Goal: Use online tool/utility: Use online tool/utility

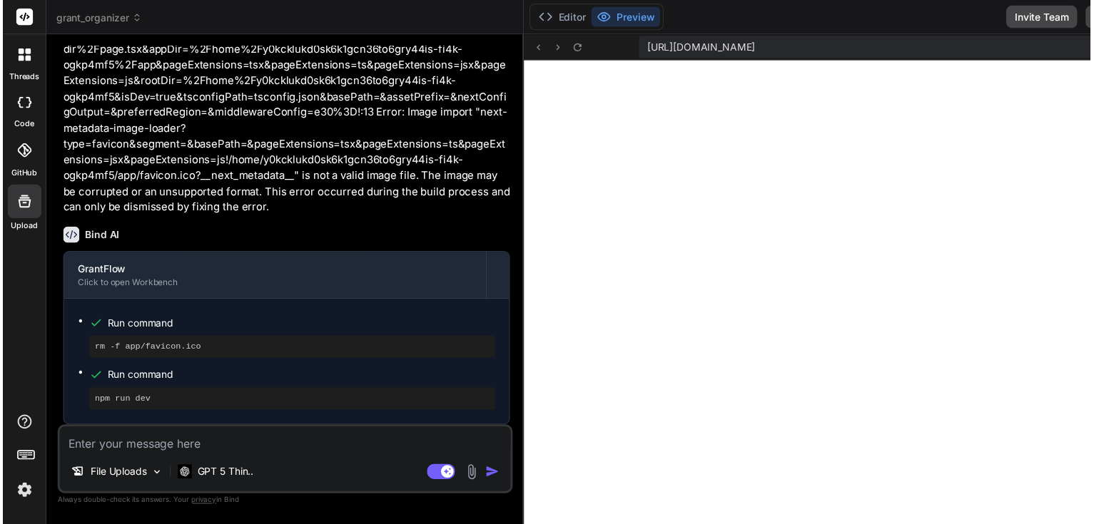
scroll to position [4632, 0]
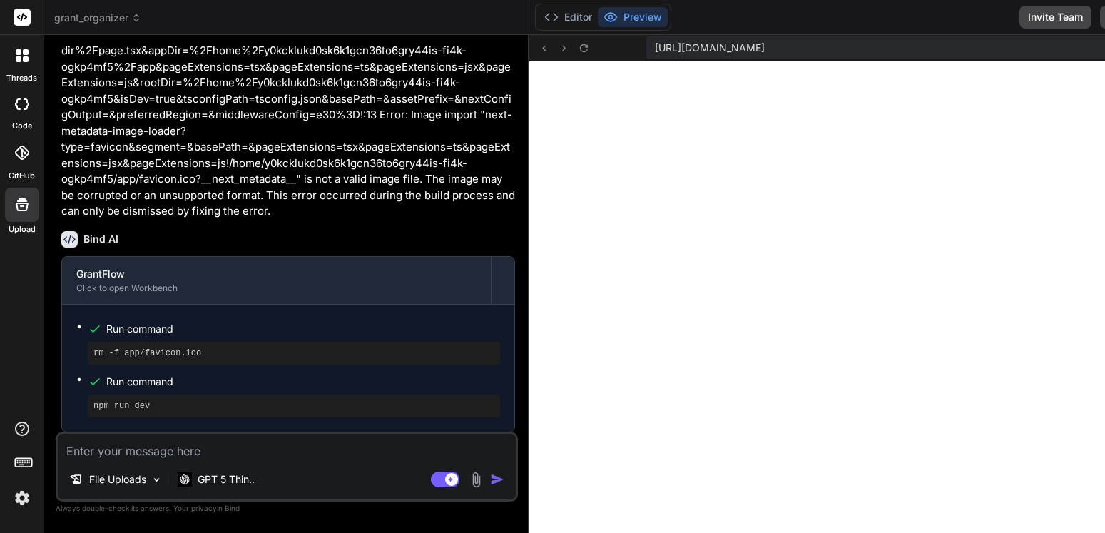
drag, startPoint x: 442, startPoint y: 146, endPoint x: 420, endPoint y: 146, distance: 21.4
click at [421, 146] on div "Bind AI Web Search Created with Pixso. Code Generator You Bind AI GrantFlow Cli…" at bounding box center [286, 284] width 485 height 498
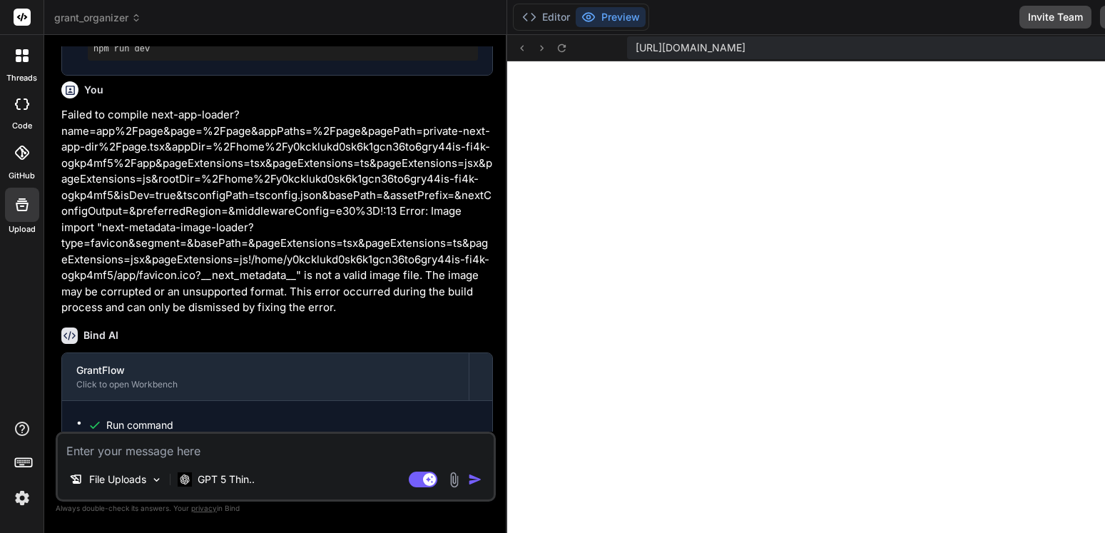
drag, startPoint x: 420, startPoint y: 146, endPoint x: 412, endPoint y: 147, distance: 7.9
click at [417, 146] on p "Failed to compile next-app-loader?name=app%2Fpage&page=%2Fpage&appPaths=%2Fpage…" at bounding box center [277, 211] width 432 height 209
click at [412, 147] on p "Failed to compile next-app-loader?name=app%2Fpage&page=%2Fpage&appPaths=%2Fpage…" at bounding box center [277, 211] width 432 height 209
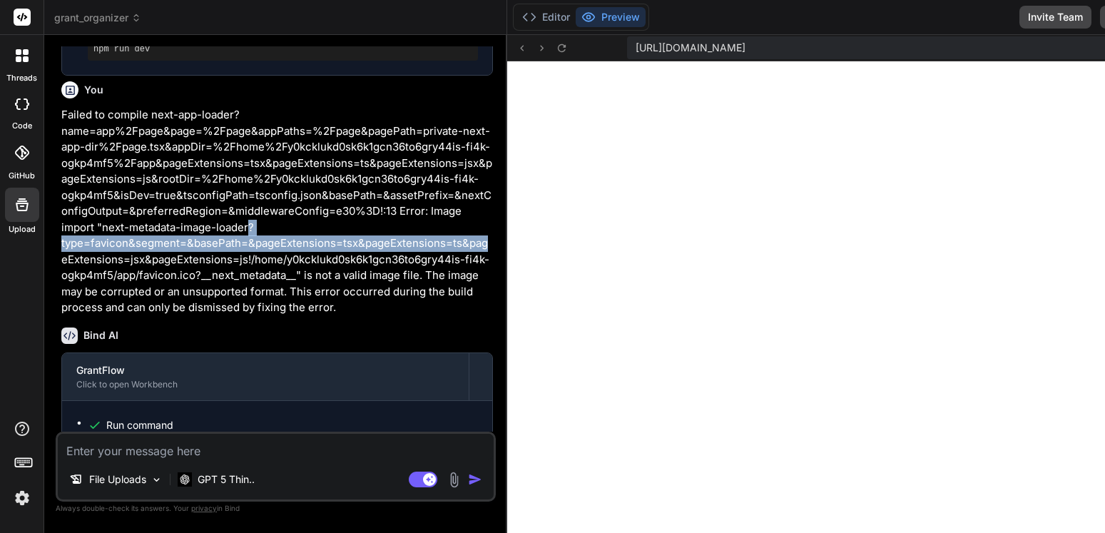
drag, startPoint x: 412, startPoint y: 147, endPoint x: 468, endPoint y: 158, distance: 56.8
click at [468, 158] on p "Failed to compile next-app-loader?name=app%2Fpage&page=%2Fpage&appPaths=%2Fpage…" at bounding box center [277, 211] width 432 height 209
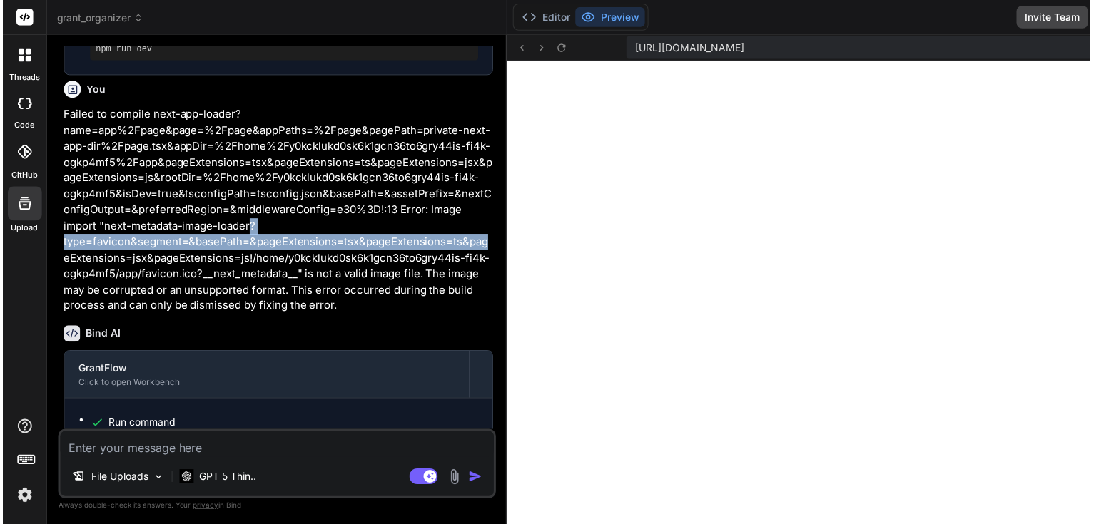
scroll to position [8485, 0]
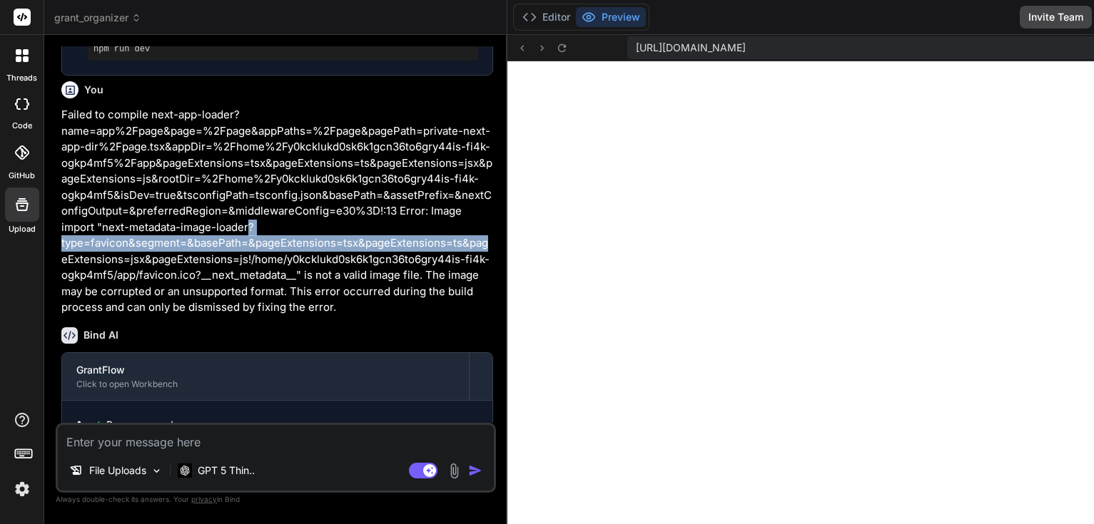
click at [947, 4] on div "Editor Preview Invite Team Download Deploy" at bounding box center [883, 17] width 753 height 35
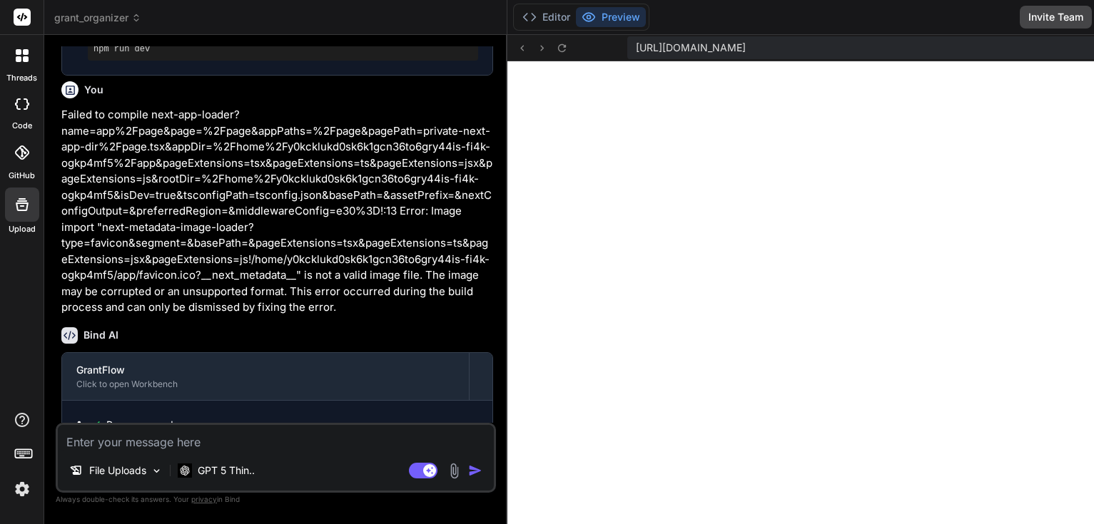
click at [96, 11] on span "grant_organizer" at bounding box center [97, 18] width 87 height 14
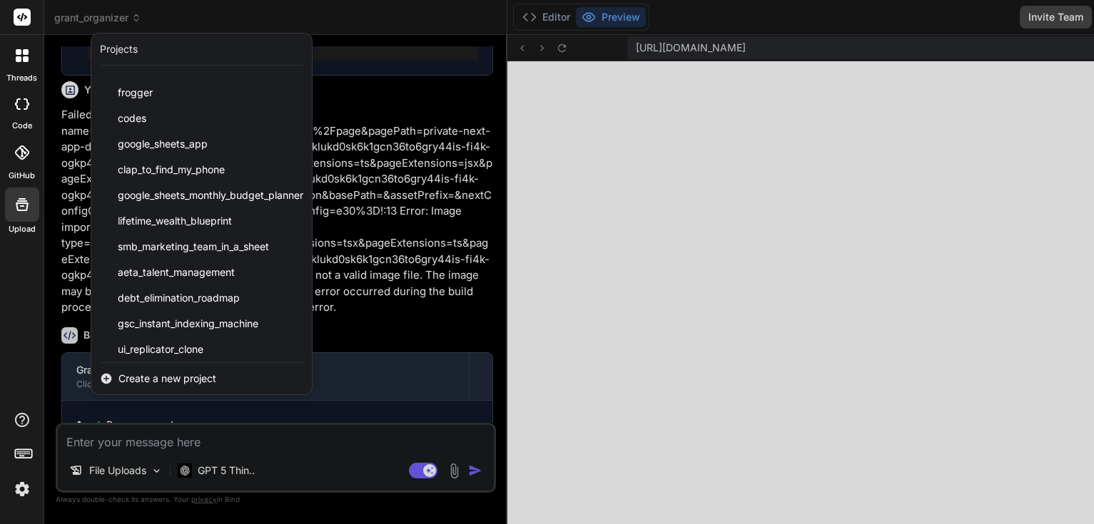
scroll to position [819, 0]
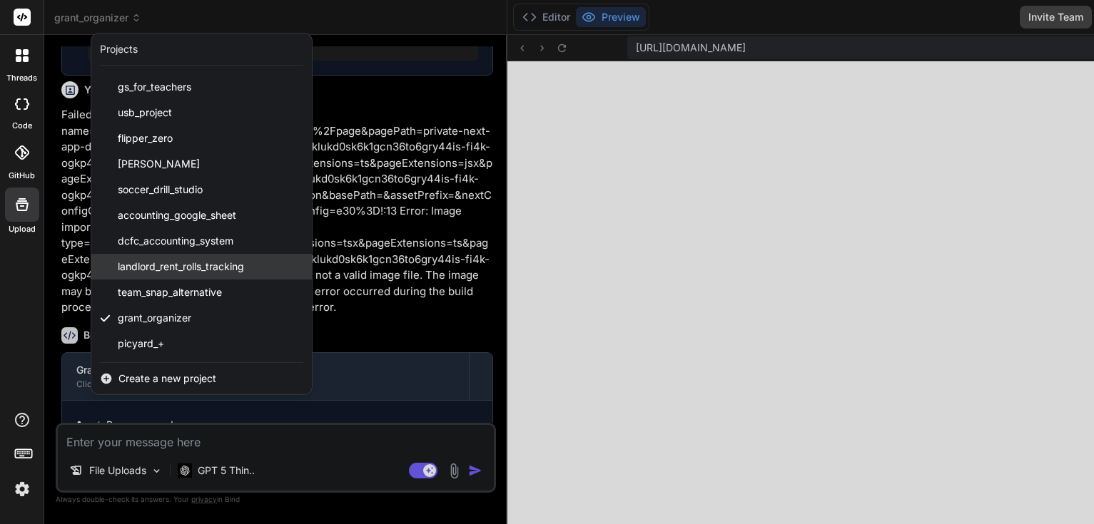
click at [189, 273] on span "landlord_rent_rolls_tracking" at bounding box center [181, 267] width 126 height 14
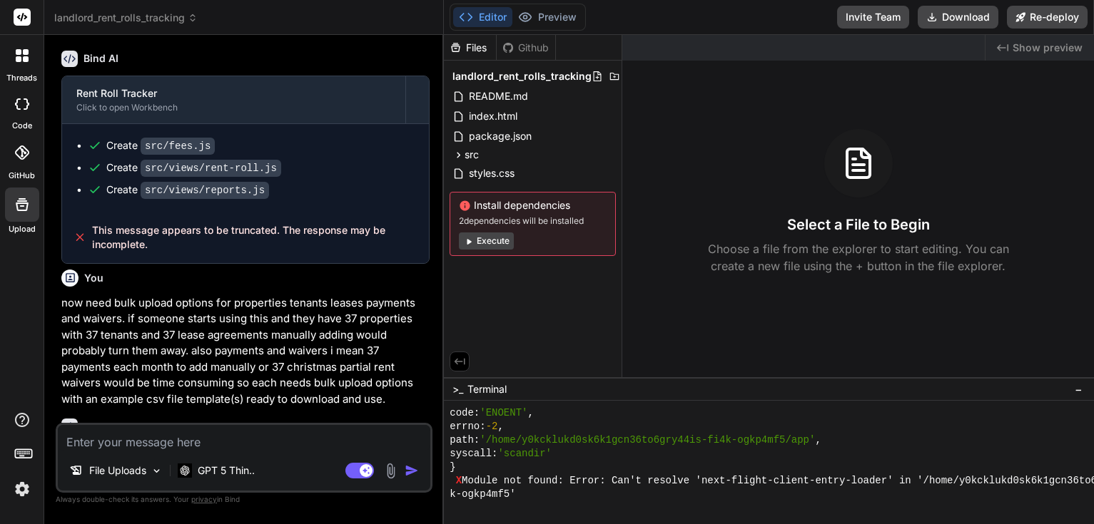
scroll to position [13557, 0]
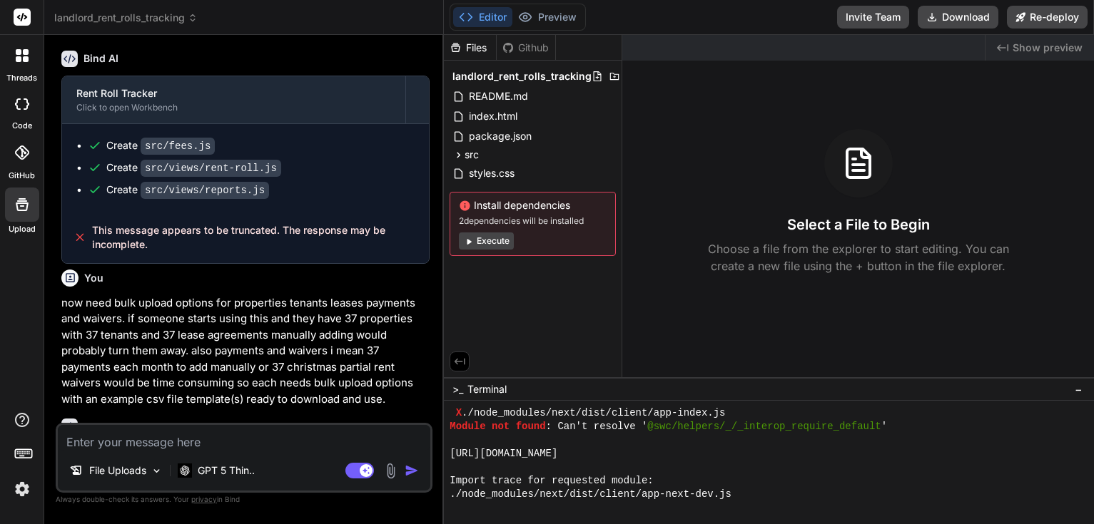
click at [489, 243] on button "Execute" at bounding box center [486, 241] width 55 height 17
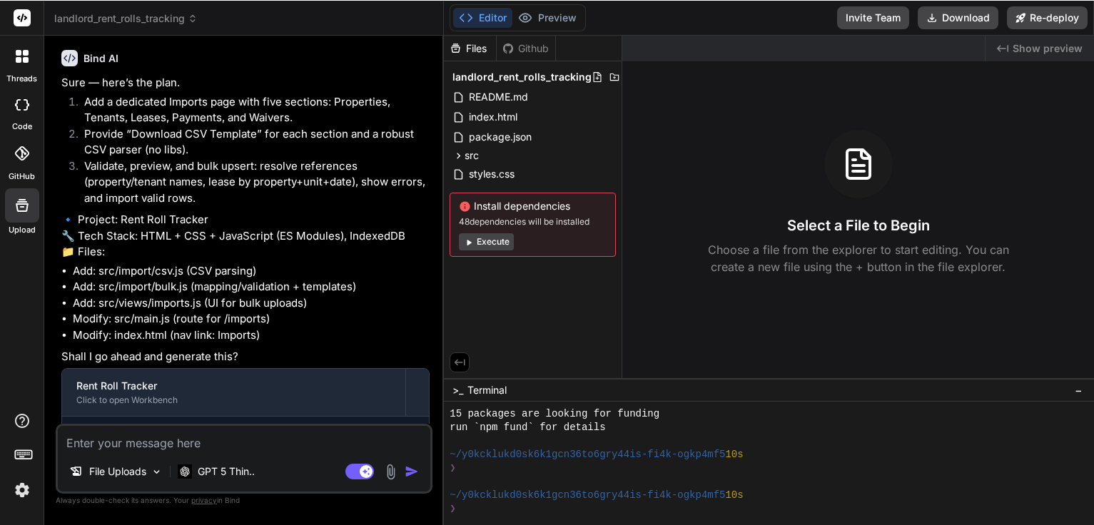
scroll to position [2322, 0]
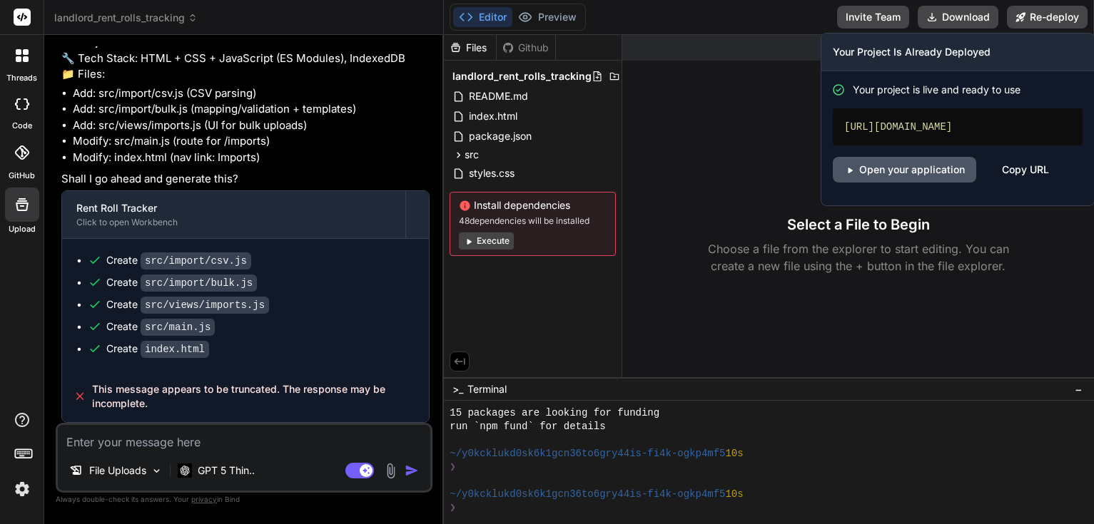
click at [941, 181] on link "Open your application" at bounding box center [904, 170] width 143 height 26
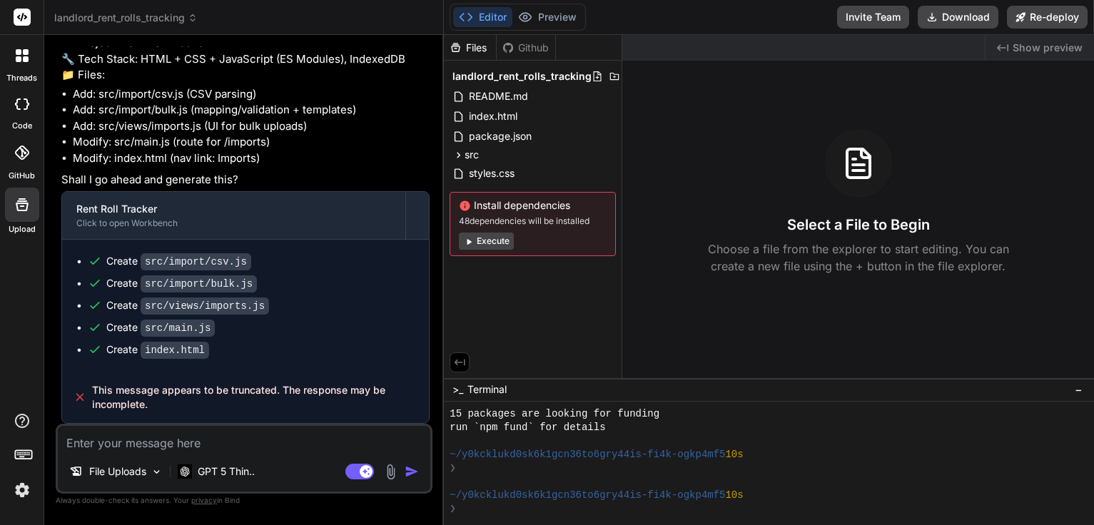
scroll to position [2321, 0]
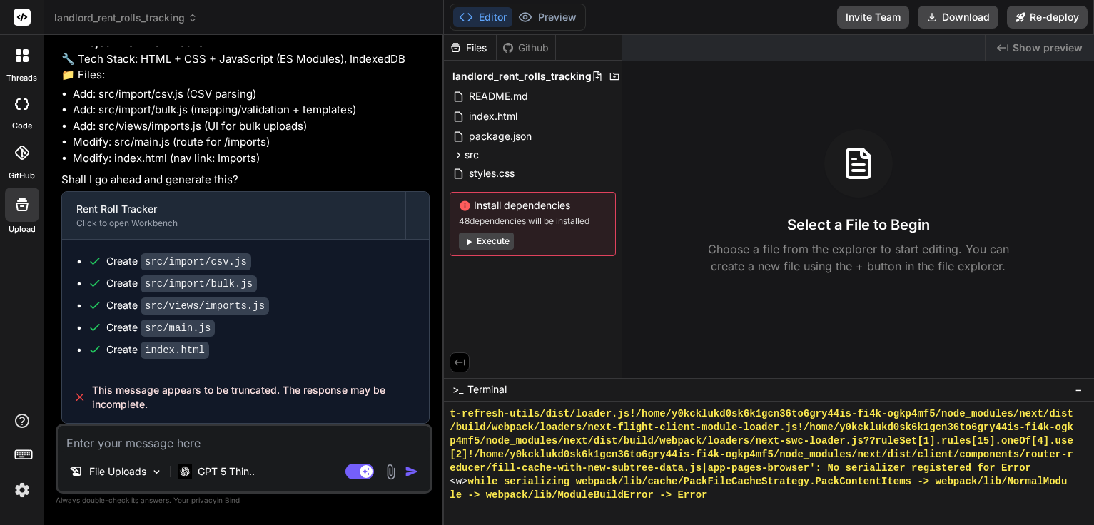
click at [498, 240] on button "Execute" at bounding box center [486, 241] width 55 height 17
click at [498, 240] on div "Install dependencies 48 dependencies will be installed Execute" at bounding box center [533, 224] width 166 height 64
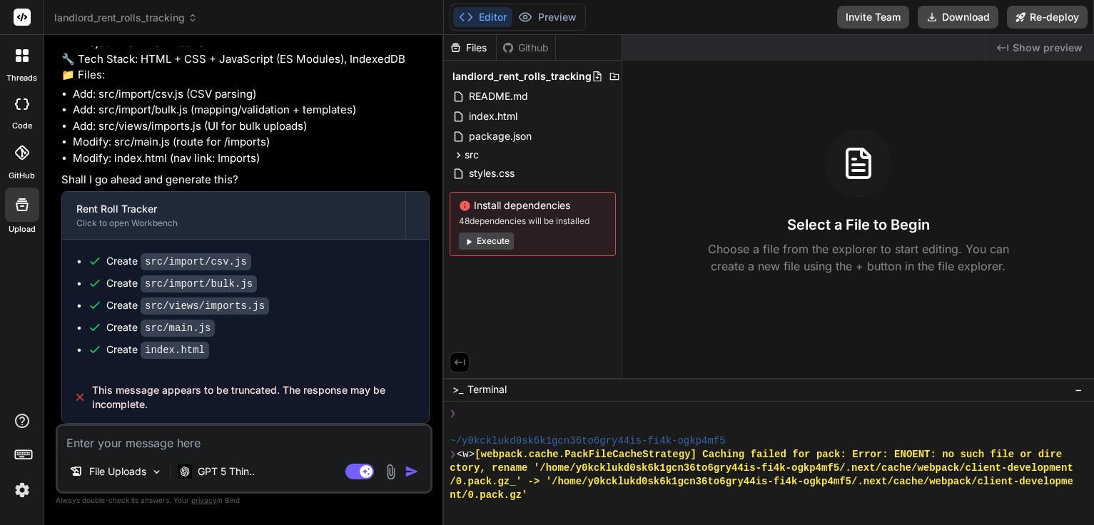
click at [505, 236] on button "Execute" at bounding box center [486, 241] width 55 height 17
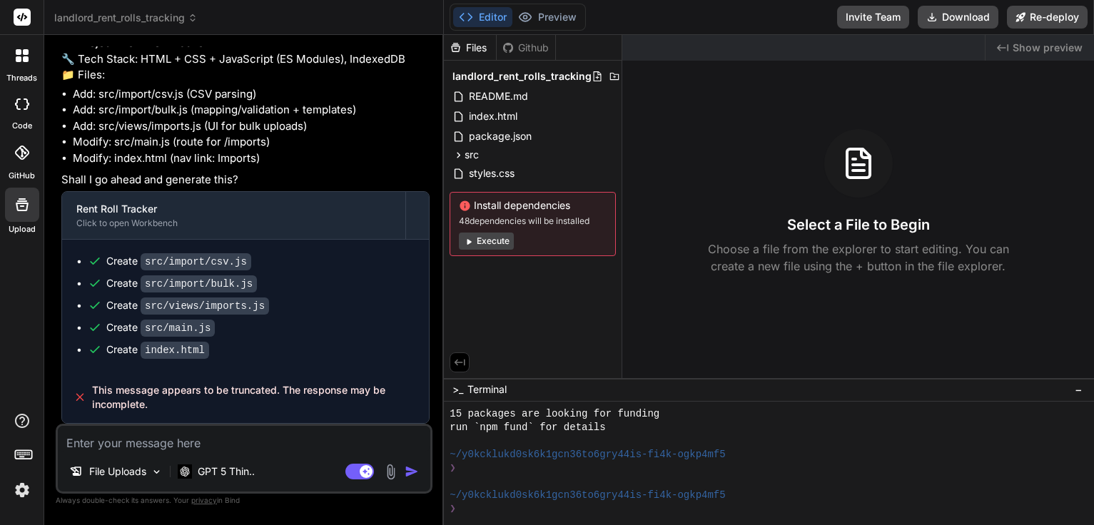
type textarea "x"
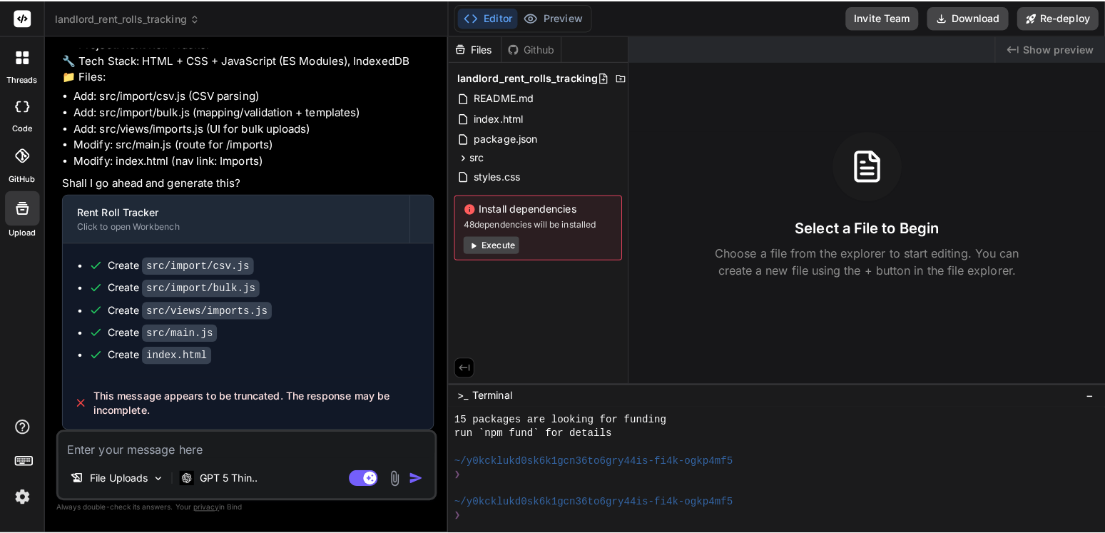
scroll to position [13557, 0]
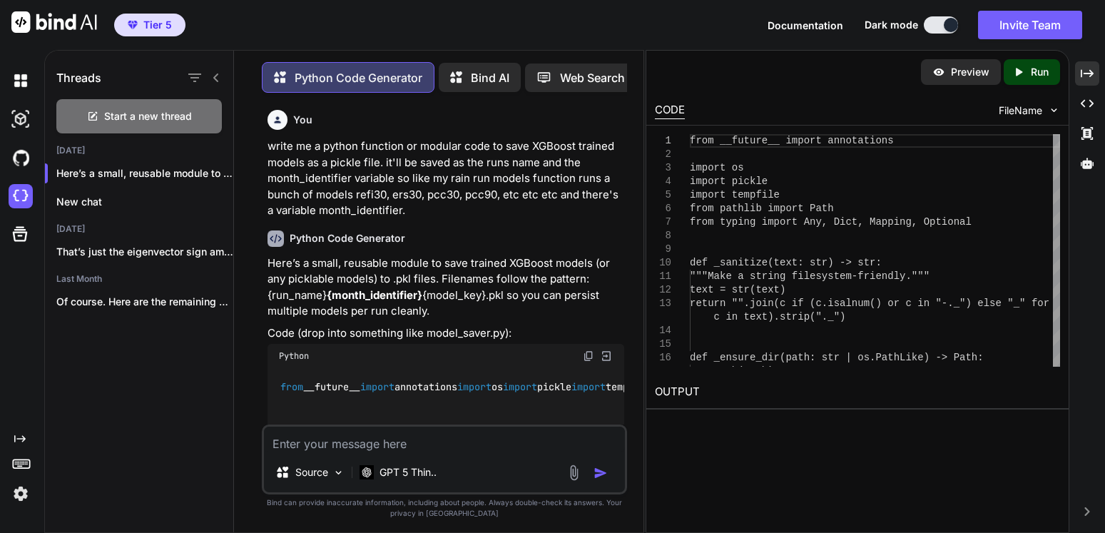
scroll to position [1823, 0]
